Goal: Check status: Check status

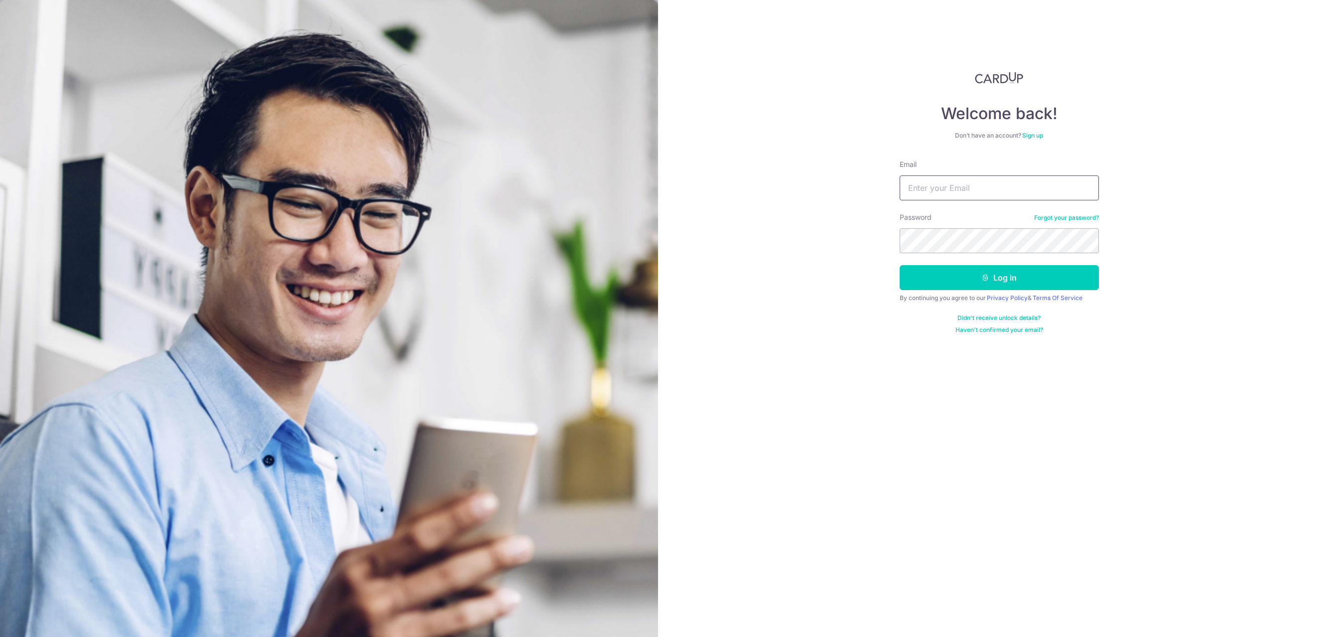
type input "[EMAIL_ADDRESS][DOMAIN_NAME]"
click at [983, 270] on button "Log in" at bounding box center [999, 277] width 199 height 25
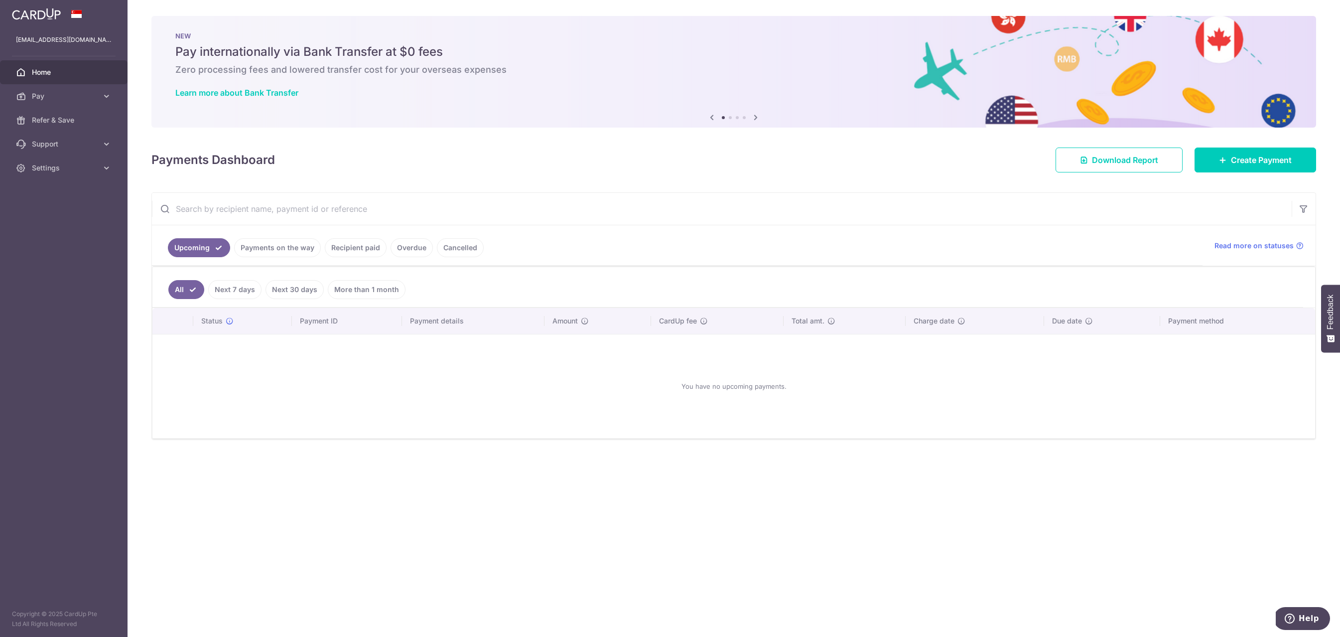
click at [272, 253] on link "Payments on the way" at bounding box center [277, 247] width 87 height 19
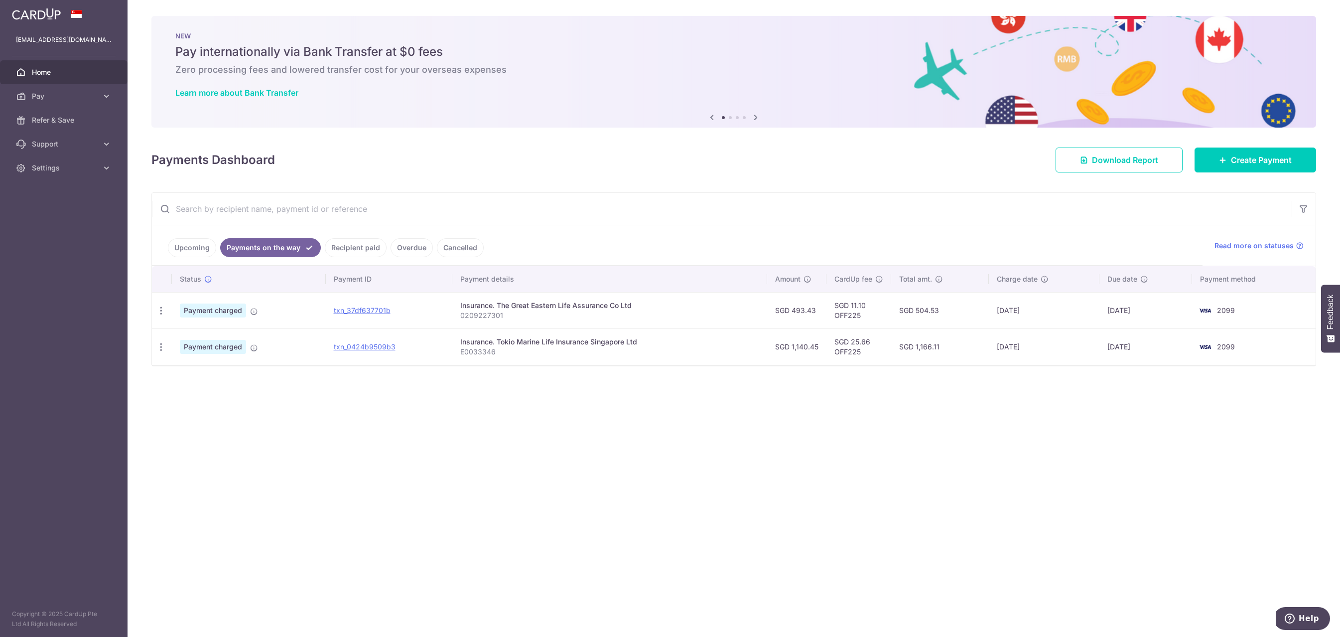
drag, startPoint x: 870, startPoint y: 306, endPoint x: 1000, endPoint y: 343, distance: 135.0
click at [993, 342] on tbody "PDF Receipt Payment charged txn_37df637701b Insurance. The Great Eastern Life A…" at bounding box center [734, 328] width 1164 height 73
click at [1000, 342] on td "01/09/2025" at bounding box center [1044, 346] width 111 height 36
drag, startPoint x: 1000, startPoint y: 342, endPoint x: 861, endPoint y: 338, distance: 139.0
click at [861, 339] on tr "PDF Receipt Payment charged txn_0424b9509b3 Insurance. Tokio Marine Life Insura…" at bounding box center [734, 346] width 1164 height 36
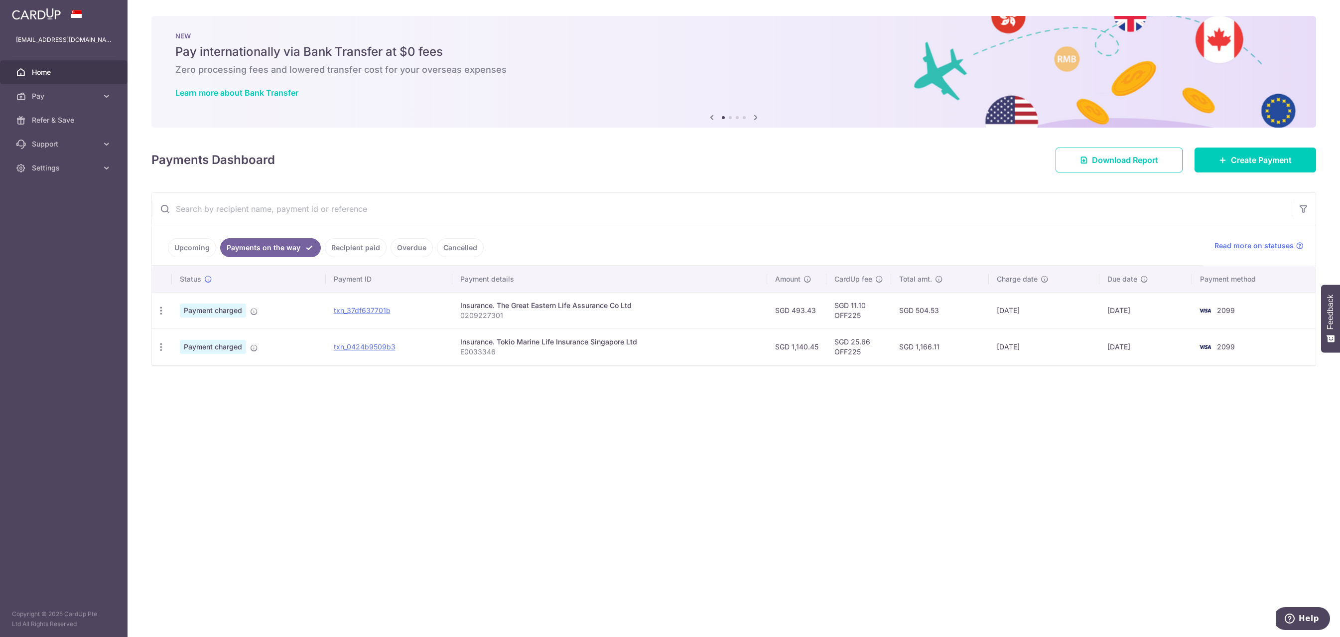
click at [860, 338] on td "SGD 25.66 OFF225" at bounding box center [858, 346] width 65 height 36
drag, startPoint x: 910, startPoint y: 322, endPoint x: 1031, endPoint y: 354, distance: 125.2
click at [1011, 351] on tbody "PDF Receipt Payment charged txn_37df637701b Insurance. The Great Eastern Life A…" at bounding box center [734, 328] width 1164 height 73
click at [1035, 355] on td "01/09/2025" at bounding box center [1044, 346] width 111 height 36
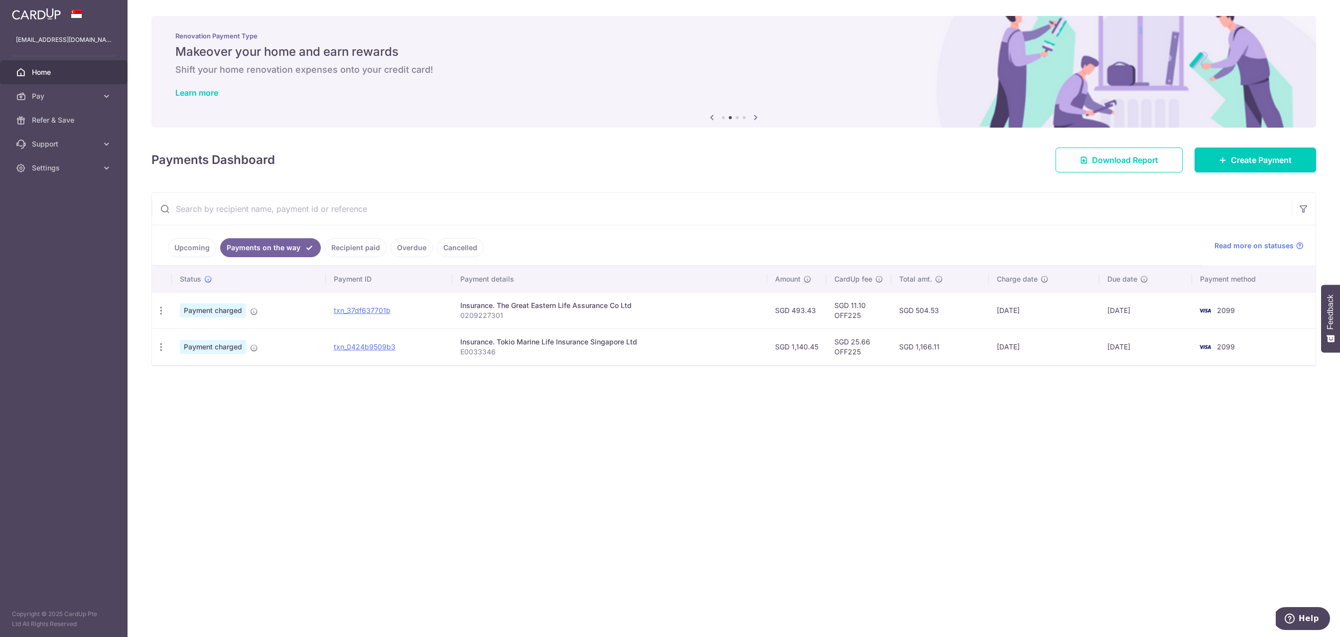
drag, startPoint x: 1002, startPoint y: 354, endPoint x: 934, endPoint y: 332, distance: 71.7
click at [934, 332] on tr "PDF Receipt Payment charged txn_0424b9509b3 Insurance. Tokio Marine Life Insura…" at bounding box center [734, 346] width 1164 height 36
click at [934, 331] on td "SGD 1,166.11" at bounding box center [940, 346] width 98 height 36
drag, startPoint x: 944, startPoint y: 315, endPoint x: 1053, endPoint y: 356, distance: 115.6
click at [1049, 356] on tbody "PDF Receipt Payment charged txn_37df637701b Insurance. The Great Eastern Life A…" at bounding box center [734, 328] width 1164 height 73
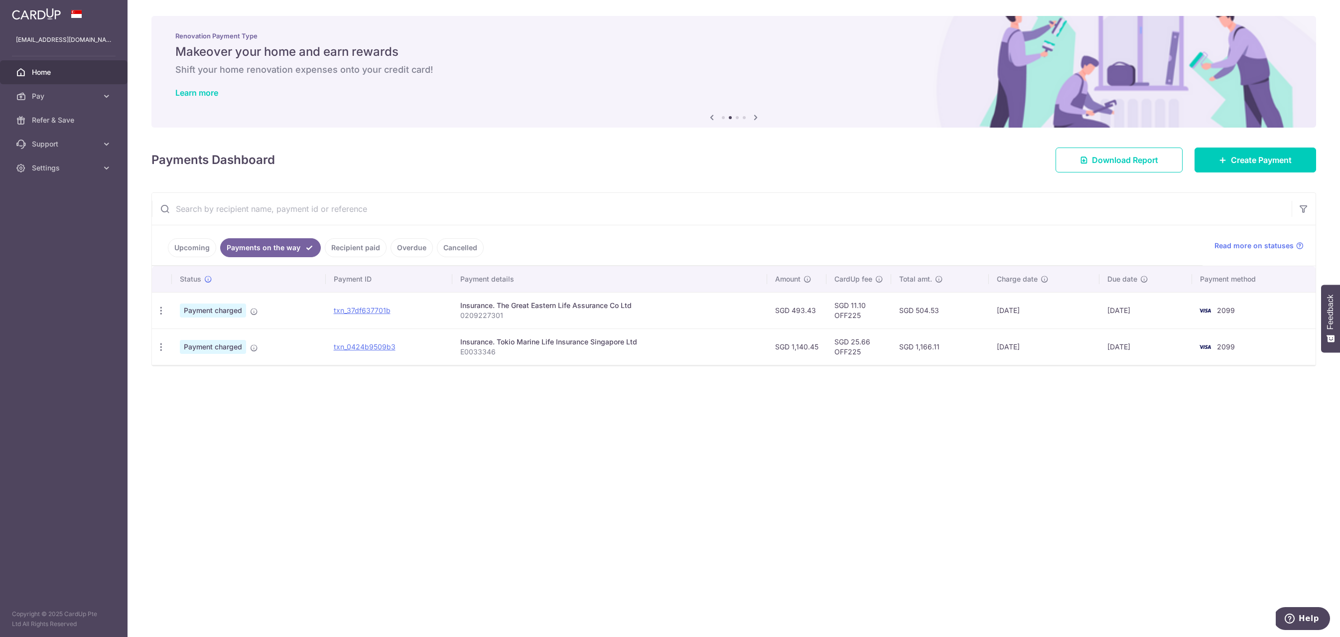
click at [1053, 356] on td "01/09/2025" at bounding box center [1044, 346] width 111 height 36
drag, startPoint x: 1150, startPoint y: 359, endPoint x: 980, endPoint y: 333, distance: 172.3
click at [980, 333] on tr "PDF Receipt Payment charged txn_0424b9509b3 Insurance. Tokio Marine Life Insura…" at bounding box center [734, 346] width 1164 height 36
click at [980, 333] on td "SGD 1,166.11" at bounding box center [940, 346] width 98 height 36
click at [55, 64] on link "Home" at bounding box center [64, 72] width 128 height 24
